Goal: Task Accomplishment & Management: Use online tool/utility

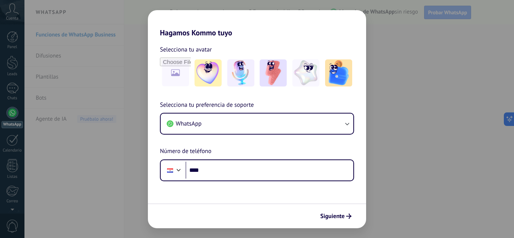
click at [211, 159] on div "Selecciona tu preferencia de soporte WhatsApp Número de teléfono Phone ****" at bounding box center [257, 140] width 218 height 81
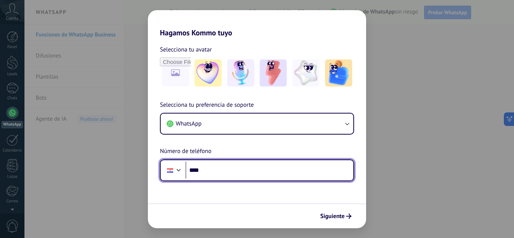
click at [210, 167] on input "****" at bounding box center [269, 170] width 168 height 17
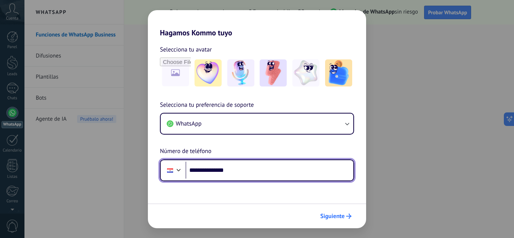
type input "**********"
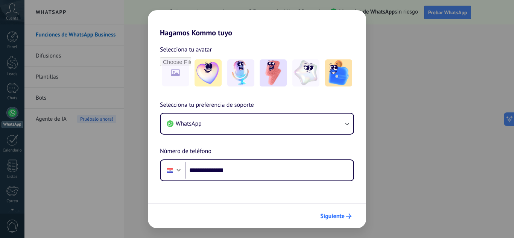
click at [332, 219] on span "Siguiente" at bounding box center [332, 216] width 24 height 5
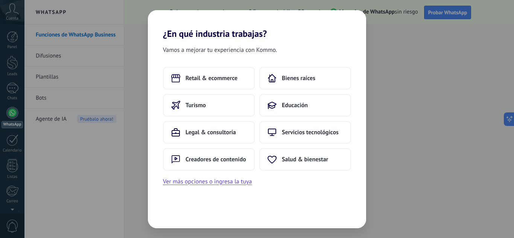
click at [229, 188] on div "Vamos a mejorar tu experiencia con Kommo. Retail & ecommerce Bienes raíces Turi…" at bounding box center [257, 133] width 218 height 189
click at [229, 182] on button "Ver más opciones o ingresa la tuya" at bounding box center [207, 182] width 89 height 10
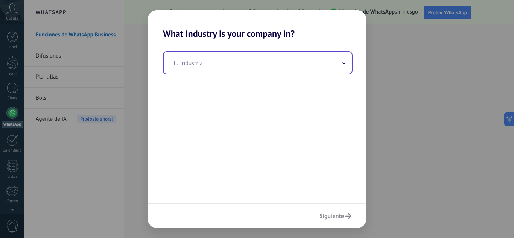
click at [267, 66] on input "text" at bounding box center [258, 63] width 188 height 22
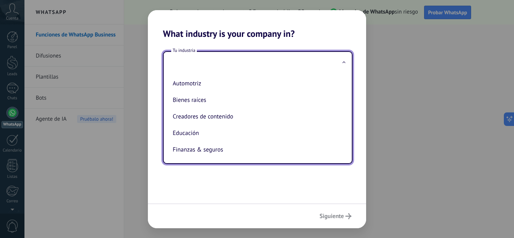
drag, startPoint x: 342, startPoint y: 79, endPoint x: 343, endPoint y: 91, distance: 12.4
click at [343, 91] on ul "Automotriz Bienes raíces Creadores de contenido Educación Finanzas & seguros Go…" at bounding box center [255, 118] width 182 height 89
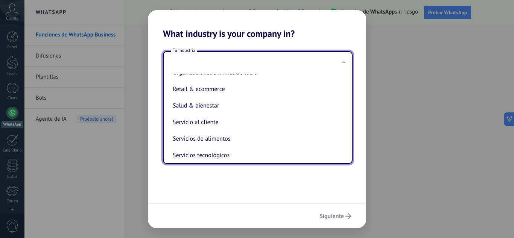
scroll to position [149, 0]
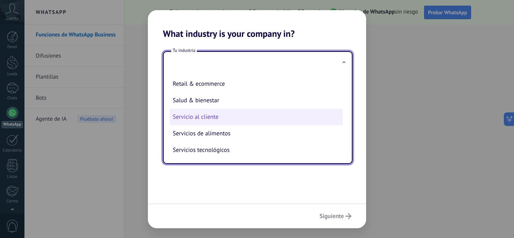
click at [209, 119] on li "Servicio al cliente" at bounding box center [256, 117] width 173 height 17
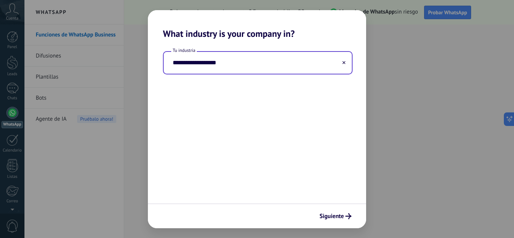
type input "**********"
click at [325, 214] on span "Siguiente" at bounding box center [331, 216] width 24 height 5
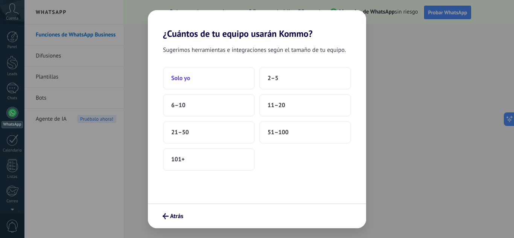
click at [232, 78] on button "Solo yo" at bounding box center [209, 78] width 92 height 23
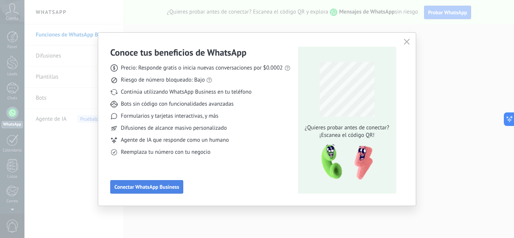
click at [149, 185] on span "Conectar WhatsApp Business" at bounding box center [146, 186] width 65 height 5
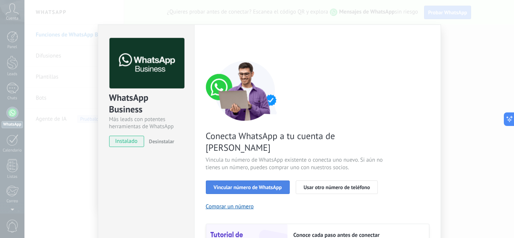
click at [259, 185] on span "Vincular número de WhatsApp" at bounding box center [248, 187] width 68 height 5
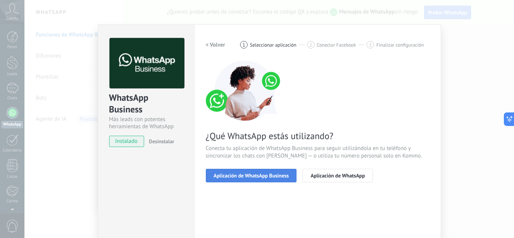
click at [265, 174] on span "Aplicación de WhatsApp Business" at bounding box center [251, 175] width 75 height 5
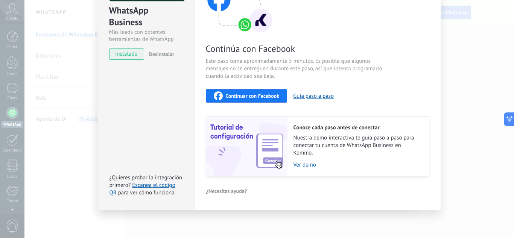
scroll to position [0, 0]
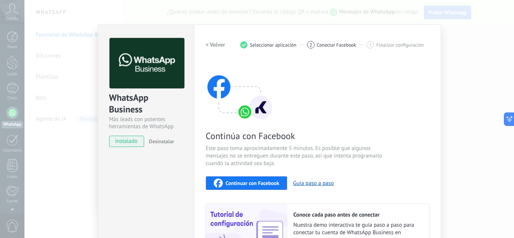
click at [471, 38] on div "WhatsApp Business Más leads con potentes herramientas de WhatsApp instalado Des…" at bounding box center [268, 119] width 489 height 238
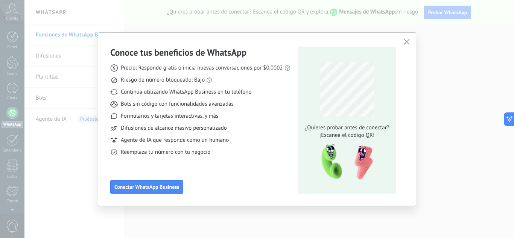
click at [471, 38] on div "Conoce tus beneficios de WhatsApp Precio: Responde gratis o inicia nuevas conve…" at bounding box center [257, 119] width 514 height 238
click at [407, 39] on button "button" at bounding box center [407, 42] width 10 height 11
